Goal: Task Accomplishment & Management: Use online tool/utility

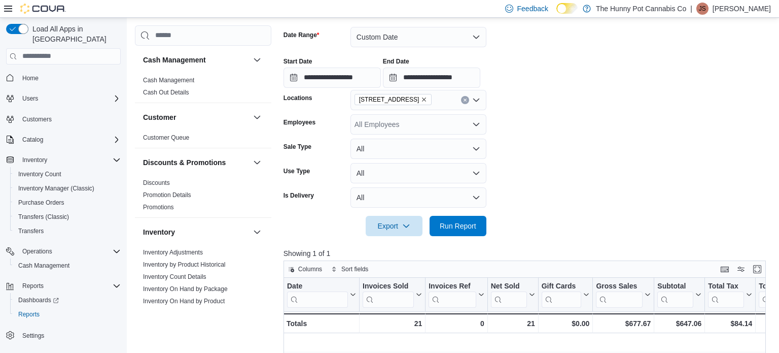
scroll to position [0, 985]
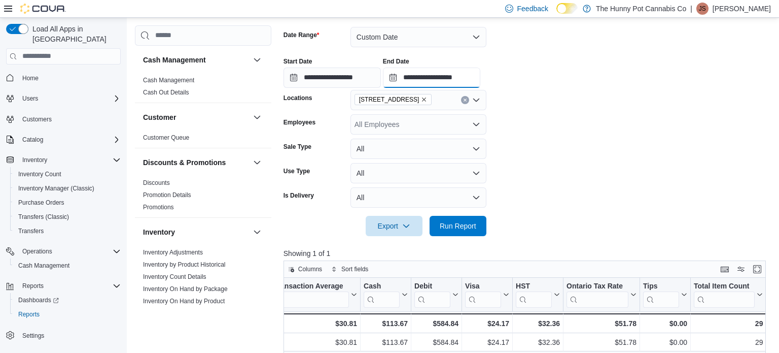
click at [481, 74] on input "**********" at bounding box center [431, 77] width 97 height 20
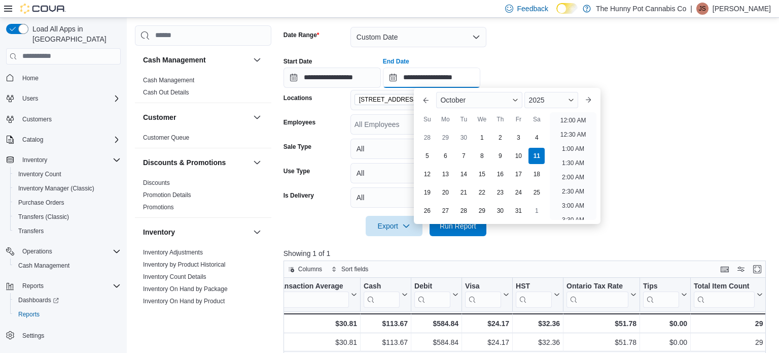
scroll to position [344, 0]
click at [567, 116] on li "12:00 PM" at bounding box center [573, 117] width 34 height 12
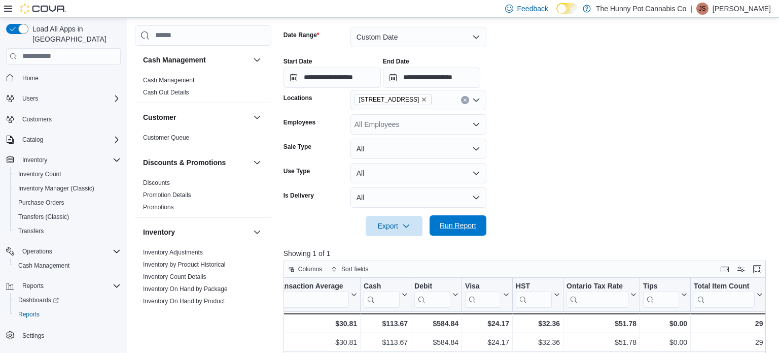
click at [467, 219] on span "Run Report" at bounding box center [458, 225] width 45 height 20
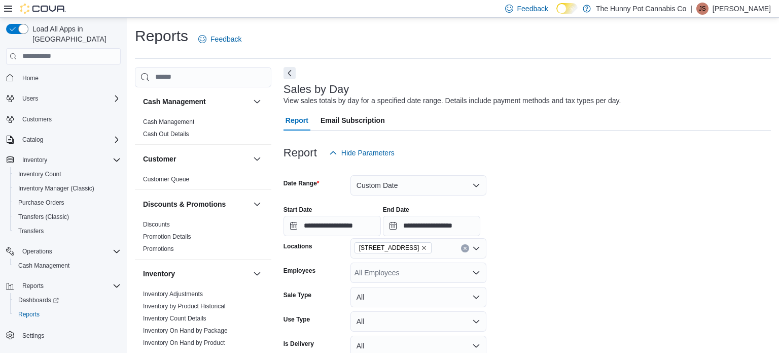
scroll to position [2, 0]
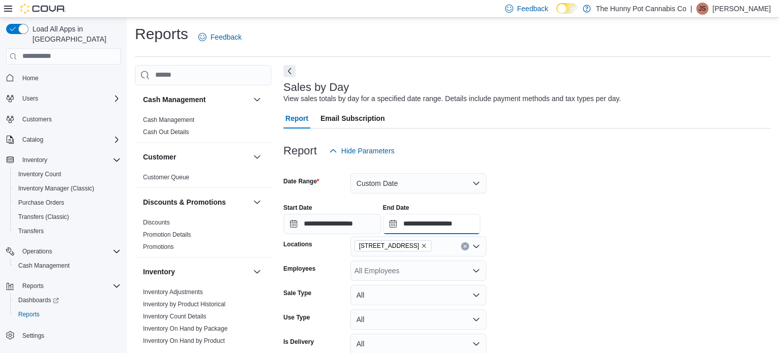
click at [481, 223] on input "**********" at bounding box center [431, 224] width 97 height 20
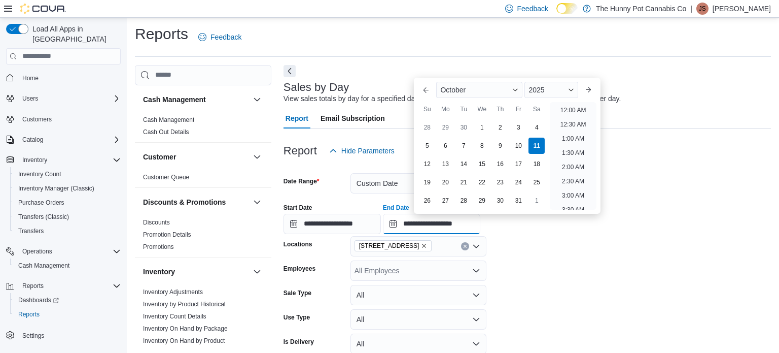
scroll to position [372, 0]
click at [577, 103] on li "1:00 PM" at bounding box center [573, 107] width 31 height 12
type input "**********"
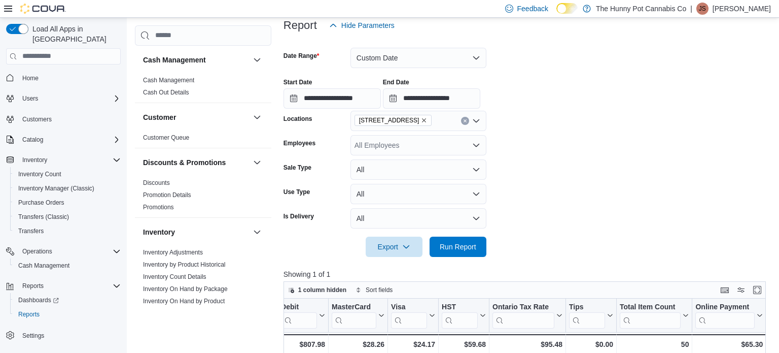
scroll to position [128, 0]
click at [449, 242] on span "Run Report" at bounding box center [458, 246] width 37 height 10
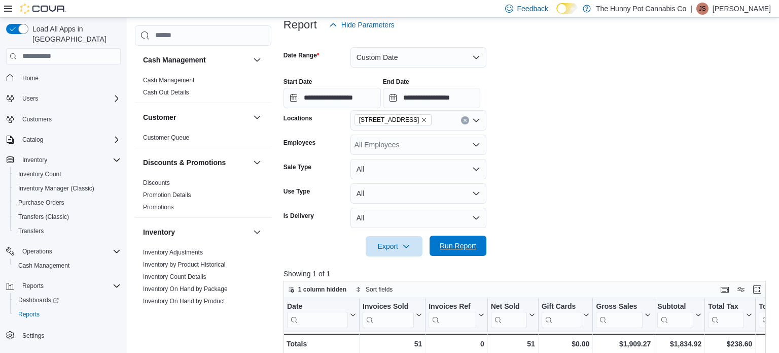
click at [462, 249] on span "Run Report" at bounding box center [458, 246] width 37 height 10
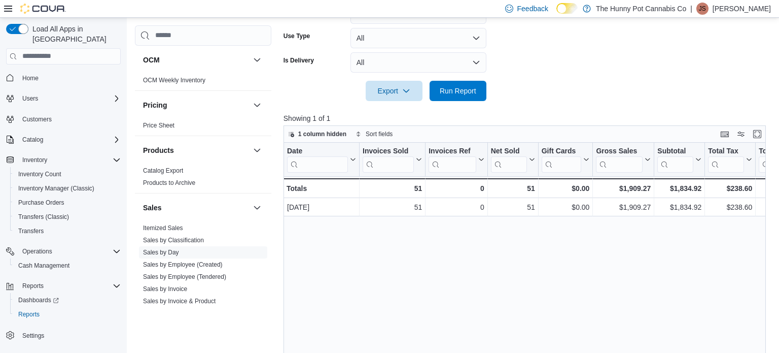
scroll to position [412, 0]
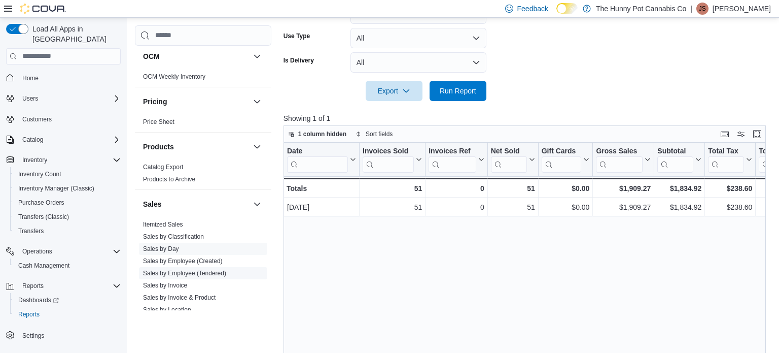
click at [202, 269] on span "Sales by Employee (Tendered)" at bounding box center [184, 273] width 83 height 8
click at [206, 276] on span "Sales by Employee (Tendered)" at bounding box center [184, 273] width 83 height 8
click at [203, 272] on link "Sales by Employee (Tendered)" at bounding box center [184, 272] width 83 height 7
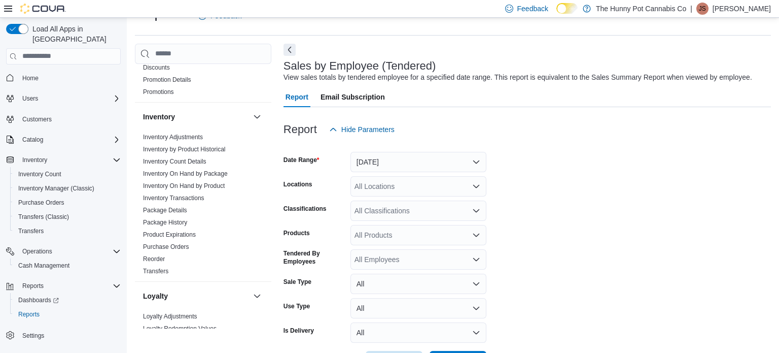
scroll to position [129, 0]
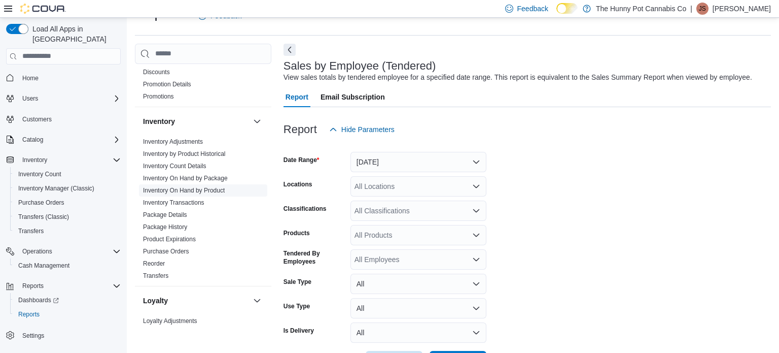
click at [193, 189] on link "Inventory On Hand by Product" at bounding box center [184, 190] width 82 height 7
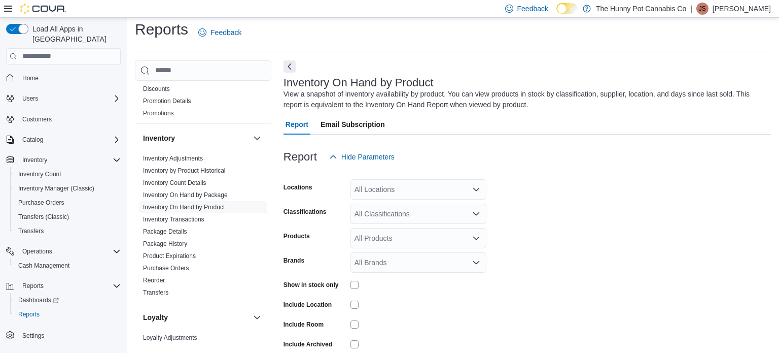
scroll to position [34, 0]
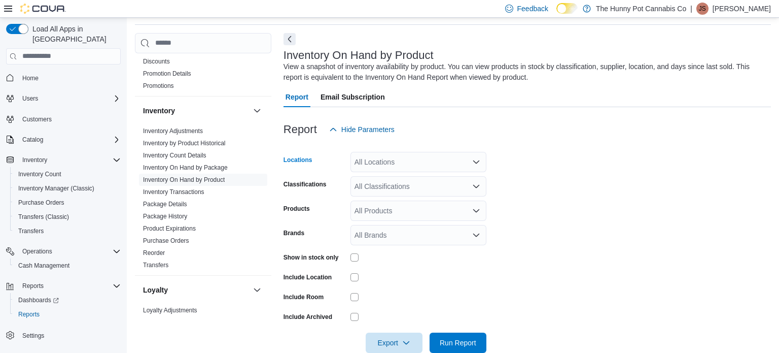
click at [431, 161] on div "All Locations" at bounding box center [419, 162] width 136 height 20
type input "****"
click at [449, 179] on div "[STREET_ADDRESS]" at bounding box center [419, 179] width 124 height 10
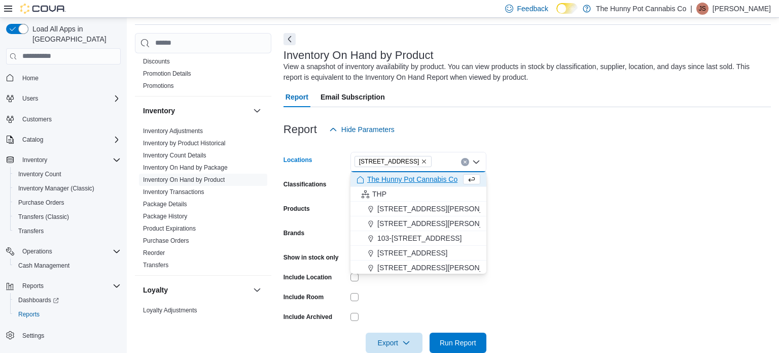
click at [449, 179] on span "The Hunny Pot Cannabis Co" at bounding box center [412, 179] width 90 height 10
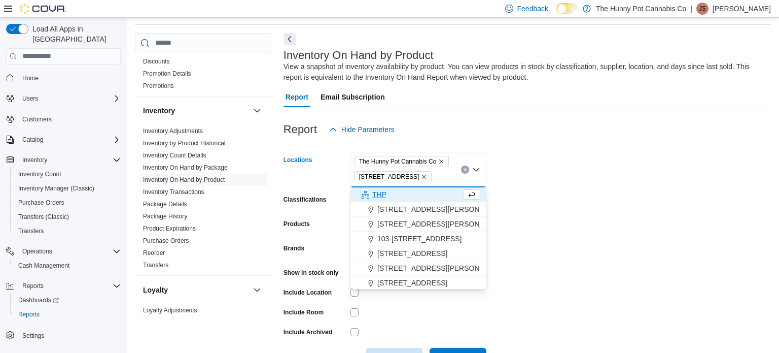
click at [442, 161] on icon "Remove The Hunny Pot Cannabis Co from selection in this group" at bounding box center [441, 161] width 6 height 6
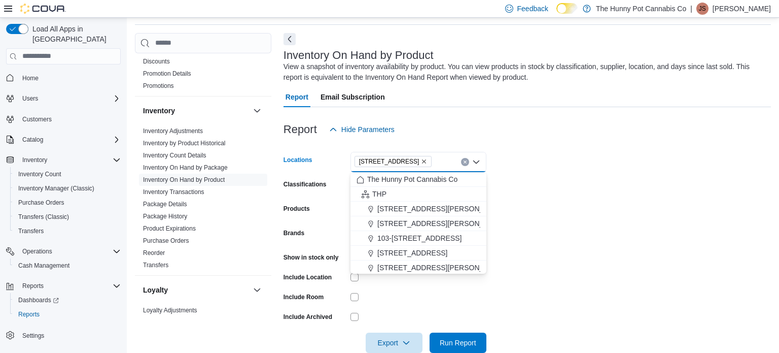
click at [523, 202] on form "Locations [STREET_ADDRESS] Selected. [STREET_ADDRESS] Press Backspace to delete…" at bounding box center [528, 246] width 488 height 213
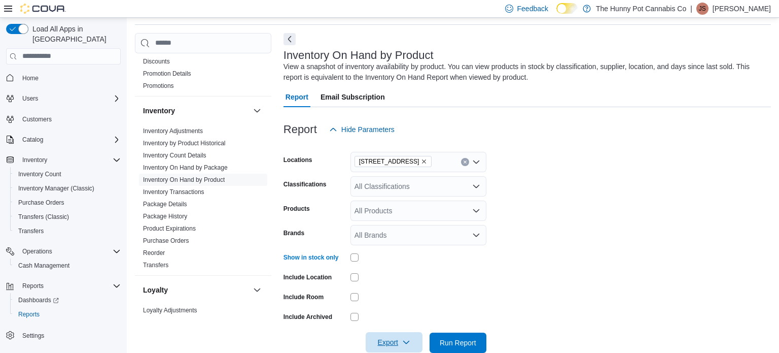
click at [407, 338] on span "Export" at bounding box center [394, 342] width 45 height 20
click at [405, 276] on span "Export to Excel" at bounding box center [396, 280] width 46 height 8
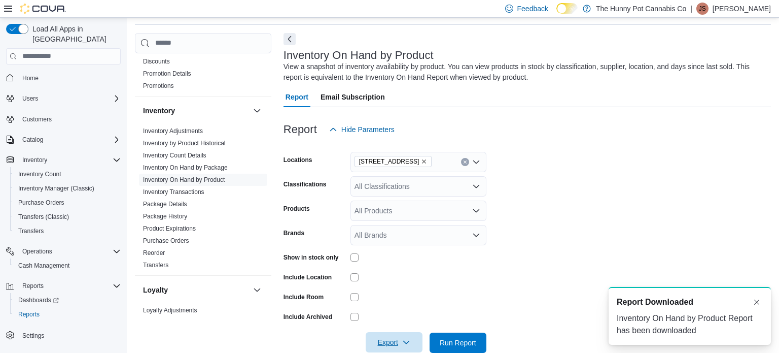
scroll to position [0, 0]
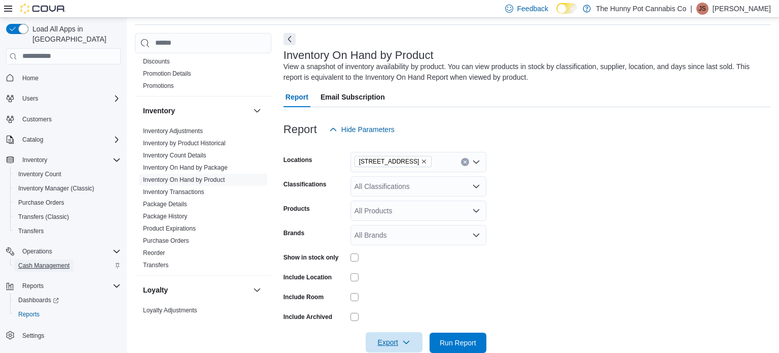
click at [45, 261] on span "Cash Management" at bounding box center [43, 265] width 51 height 8
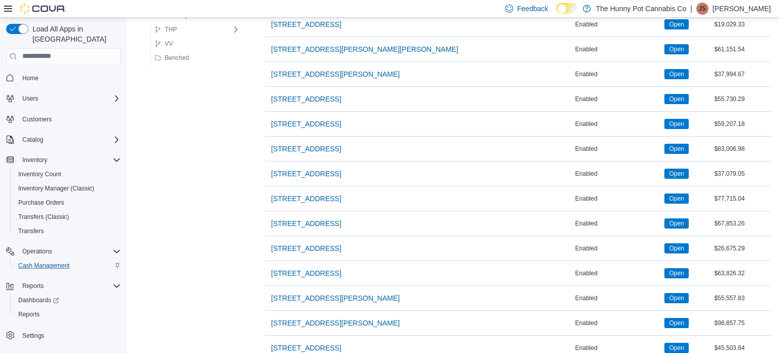
scroll to position [902, 0]
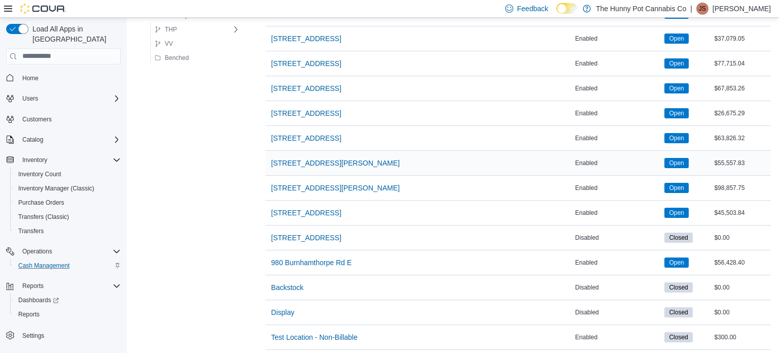
click at [404, 161] on div "[STREET_ADDRESS][PERSON_NAME]" at bounding box center [419, 163] width 309 height 24
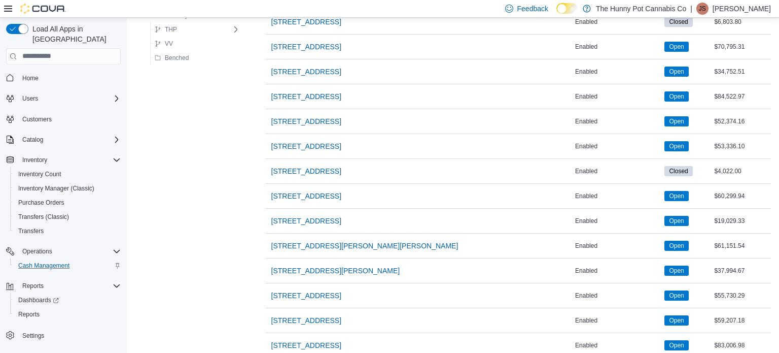
scroll to position [568, 0]
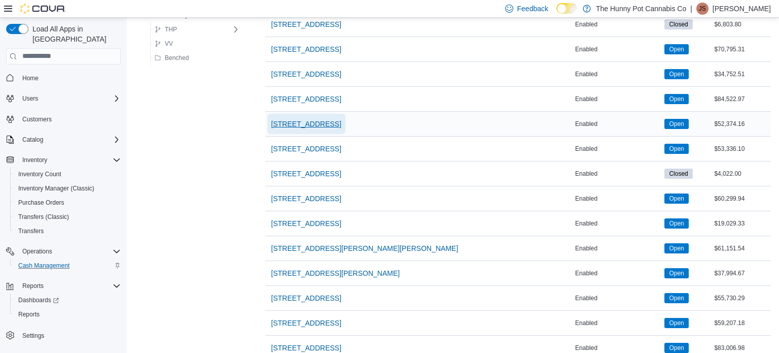
click at [288, 122] on span "[STREET_ADDRESS]" at bounding box center [306, 124] width 70 height 10
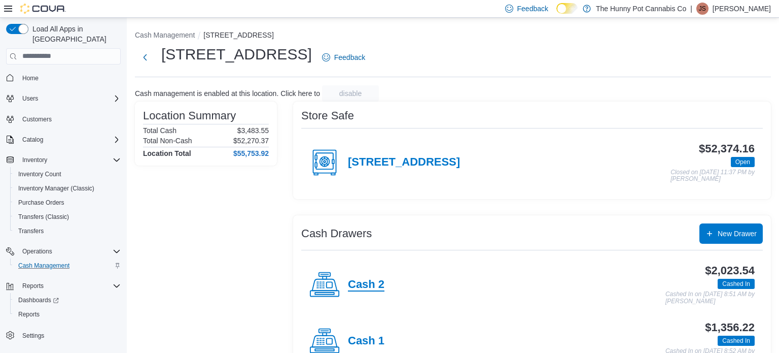
click at [362, 287] on h4 "Cash 2" at bounding box center [366, 284] width 37 height 13
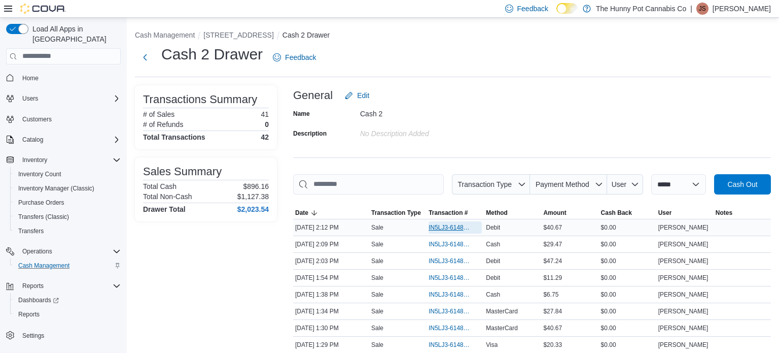
click at [444, 224] on span "IN5LJ3-6148914" at bounding box center [450, 227] width 43 height 8
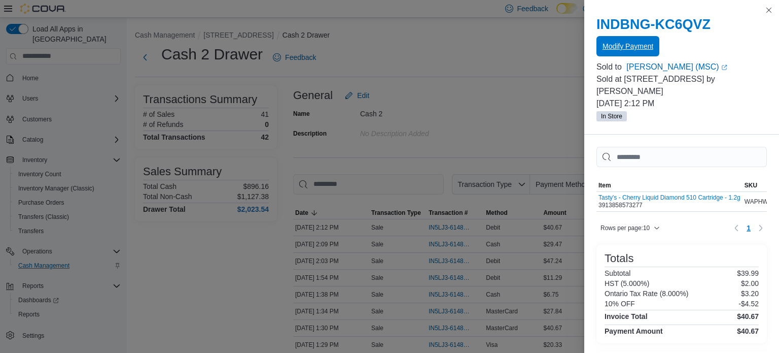
click at [635, 44] on span "Modify Payment" at bounding box center [628, 46] width 51 height 10
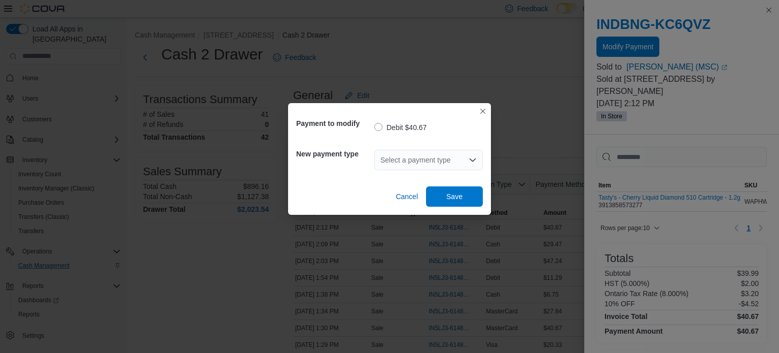
click at [445, 160] on div "Select a payment type" at bounding box center [428, 160] width 109 height 20
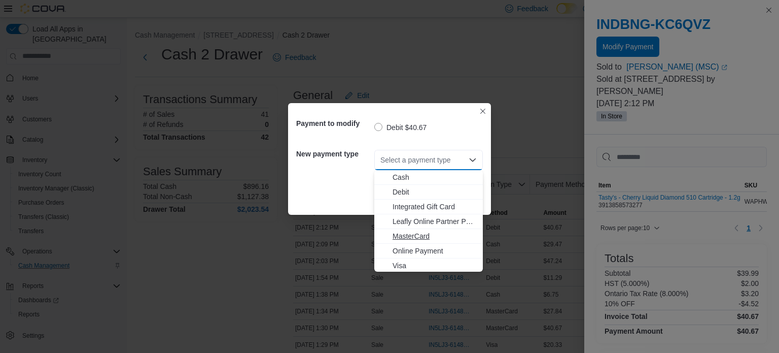
click at [409, 238] on span "MasterCard" at bounding box center [435, 236] width 84 height 10
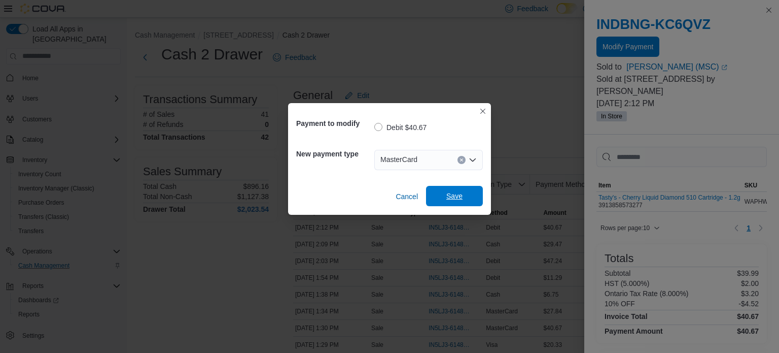
click at [475, 192] on span "Save" at bounding box center [454, 196] width 45 height 20
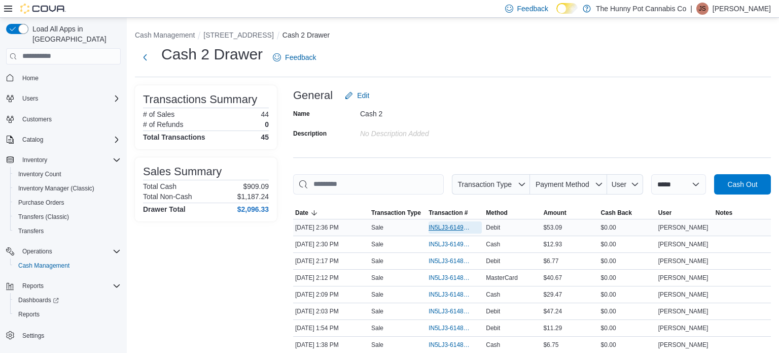
click at [438, 230] on span "IN5LJ3-6149117" at bounding box center [450, 227] width 43 height 8
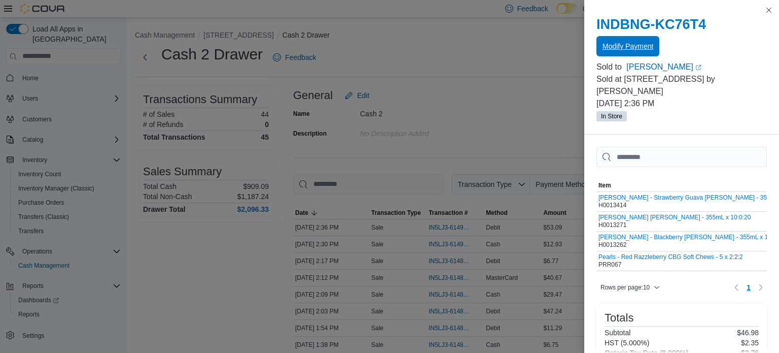
click at [614, 47] on span "Modify Payment" at bounding box center [628, 46] width 51 height 10
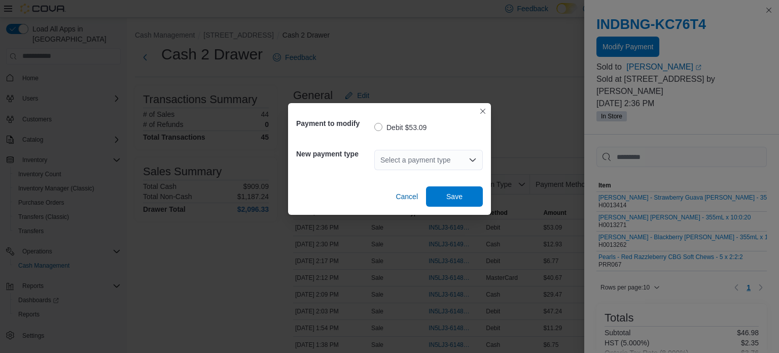
click at [455, 163] on div "Select a payment type" at bounding box center [428, 160] width 109 height 20
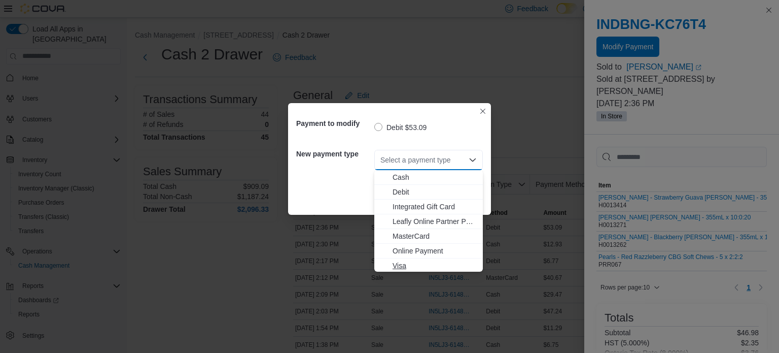
click at [400, 266] on span "Visa" at bounding box center [435, 265] width 84 height 10
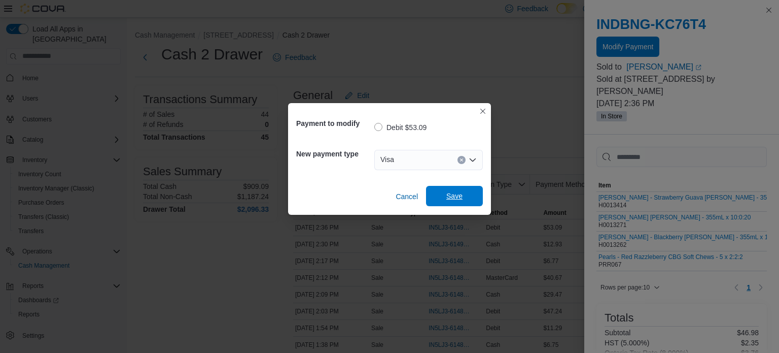
click at [461, 195] on span "Save" at bounding box center [455, 196] width 16 height 10
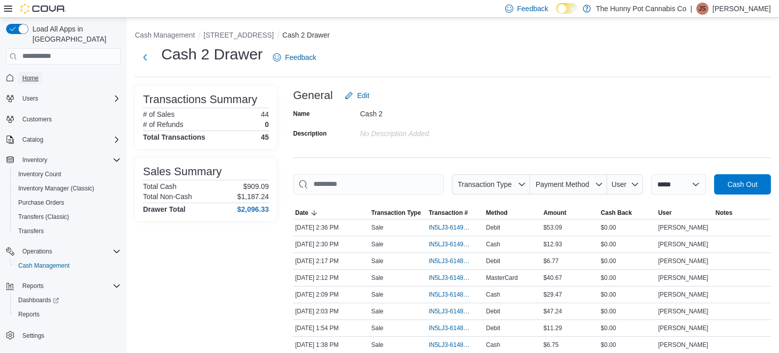
click at [35, 74] on span "Home" at bounding box center [30, 78] width 16 height 8
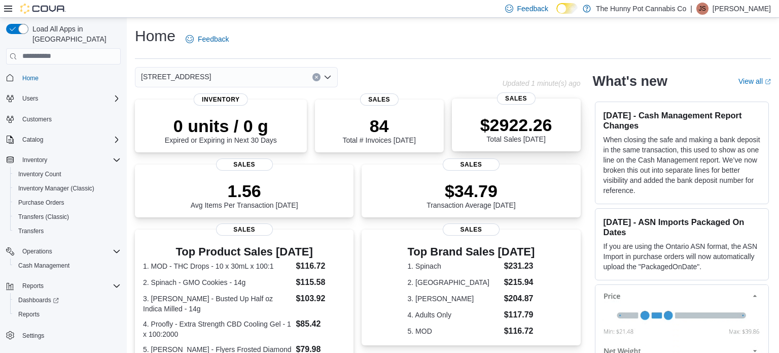
click at [498, 135] on div "$2922.26 Total Sales Today" at bounding box center [517, 129] width 72 height 28
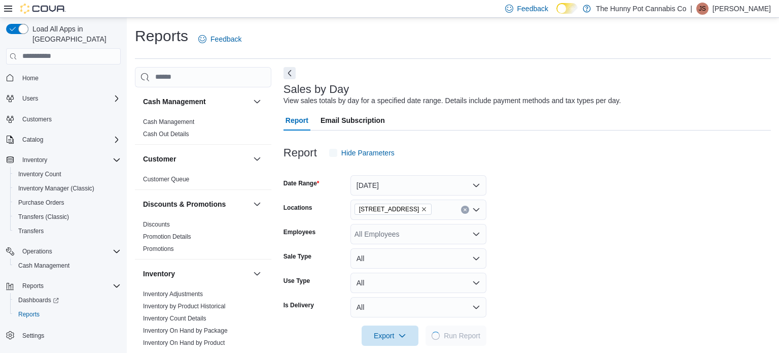
scroll to position [13, 0]
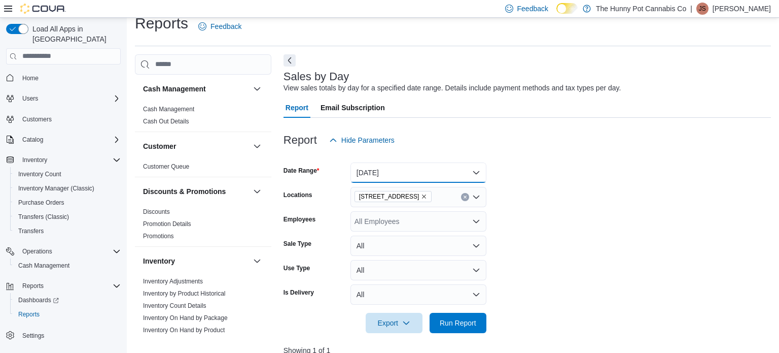
click at [468, 174] on button "Today" at bounding box center [419, 172] width 136 height 20
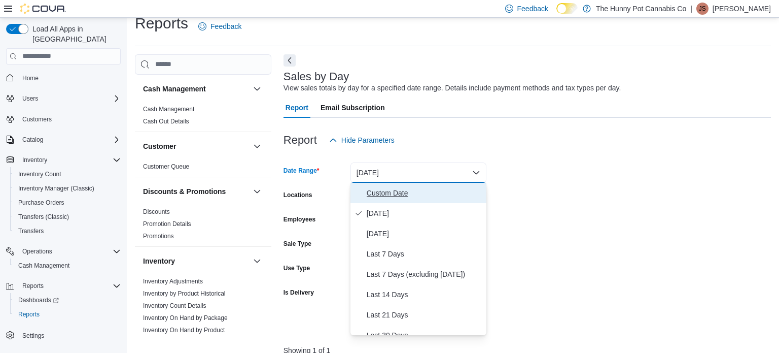
click at [475, 196] on span "Custom Date" at bounding box center [425, 193] width 116 height 12
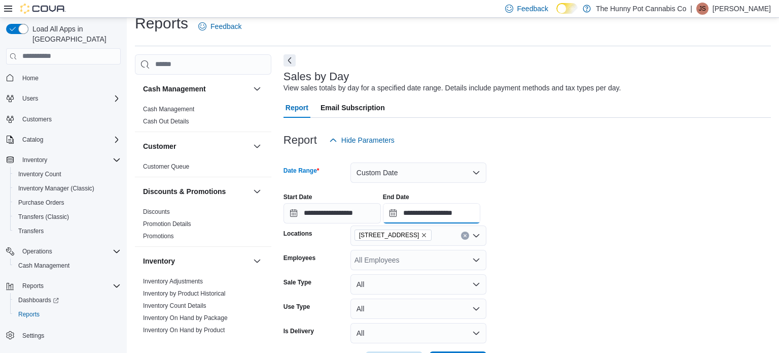
click at [481, 215] on input "**********" at bounding box center [431, 213] width 97 height 20
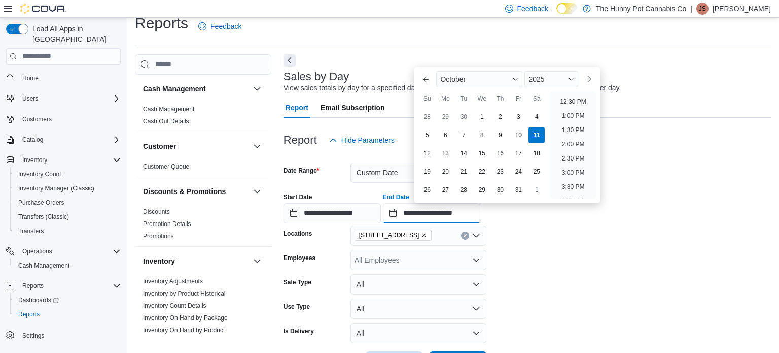
scroll to position [352, 0]
click at [561, 146] on li "2:00 PM" at bounding box center [573, 146] width 31 height 12
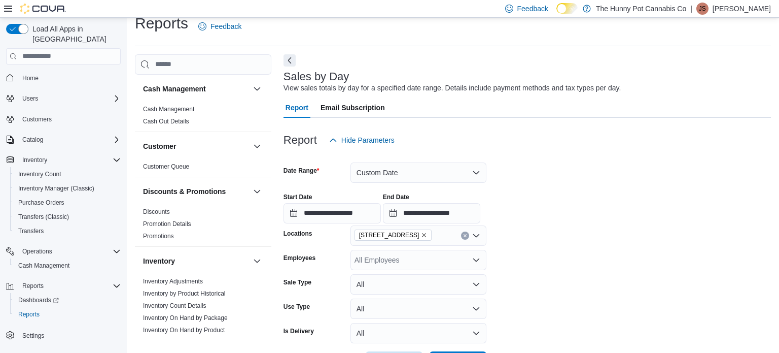
scroll to position [158, 0]
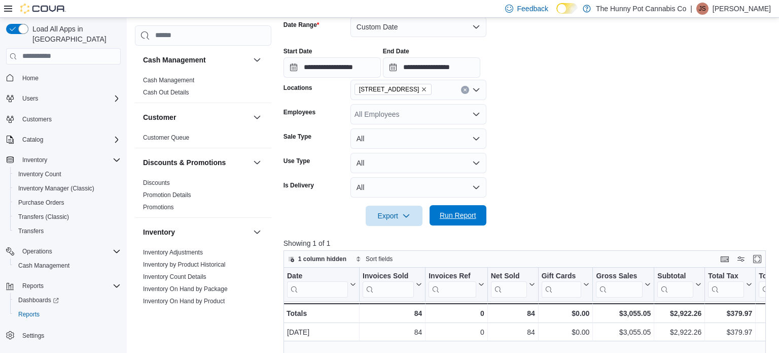
click at [446, 215] on span "Run Report" at bounding box center [458, 215] width 37 height 10
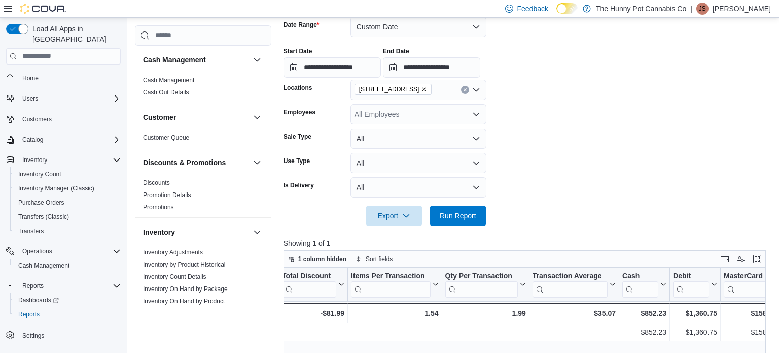
scroll to position [0, 1119]
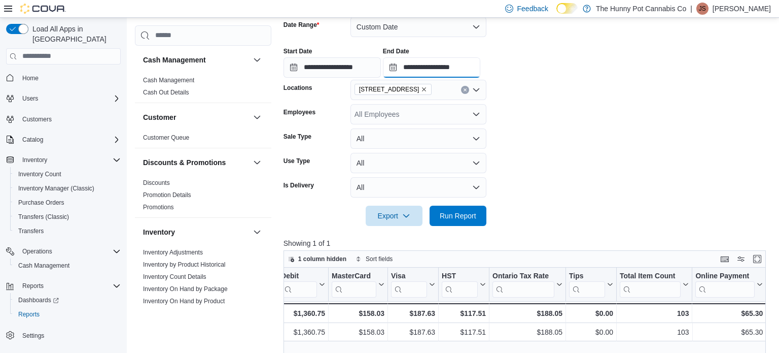
click at [481, 61] on input "**********" at bounding box center [431, 67] width 97 height 20
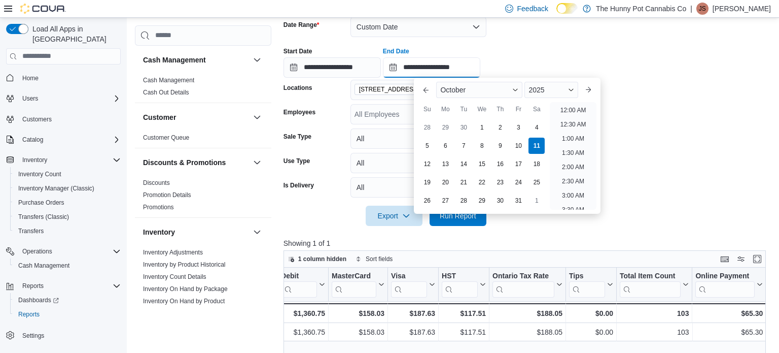
scroll to position [429, 0]
click at [578, 108] on li "3:00 PM" at bounding box center [573, 107] width 31 height 12
type input "**********"
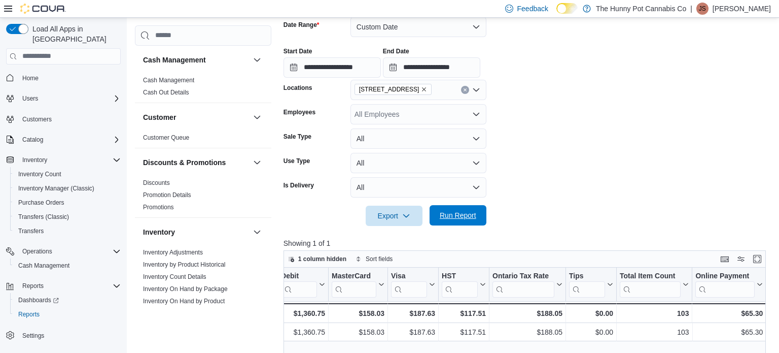
click at [462, 218] on span "Run Report" at bounding box center [458, 215] width 37 height 10
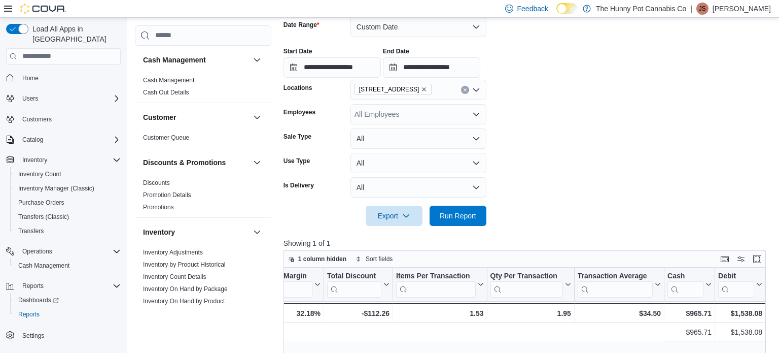
scroll to position [0, 1119]
